Goal: Understand process/instructions

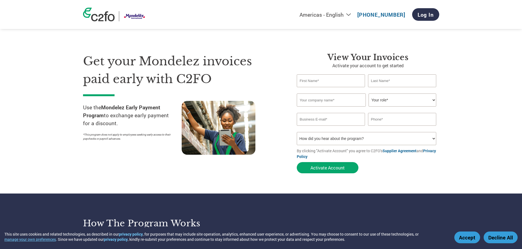
click at [313, 81] on input "text" at bounding box center [331, 80] width 68 height 13
click at [408, 152] on link "Supplier Agreement" at bounding box center [399, 150] width 34 height 5
click at [309, 157] on link "Privacy Policy" at bounding box center [366, 153] width 139 height 11
